Goal: Check status

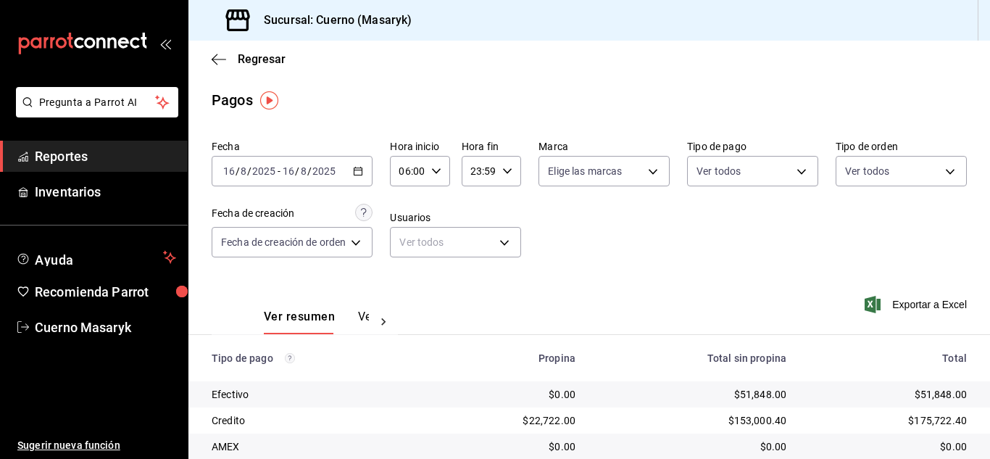
click at [313, 173] on input "2025" at bounding box center [324, 171] width 25 height 12
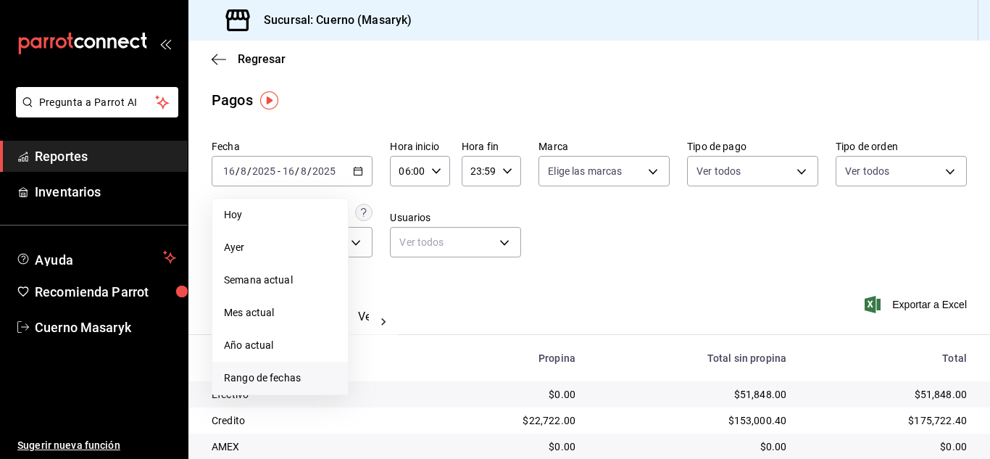
click at [279, 373] on span "Rango de fechas" at bounding box center [280, 377] width 112 height 15
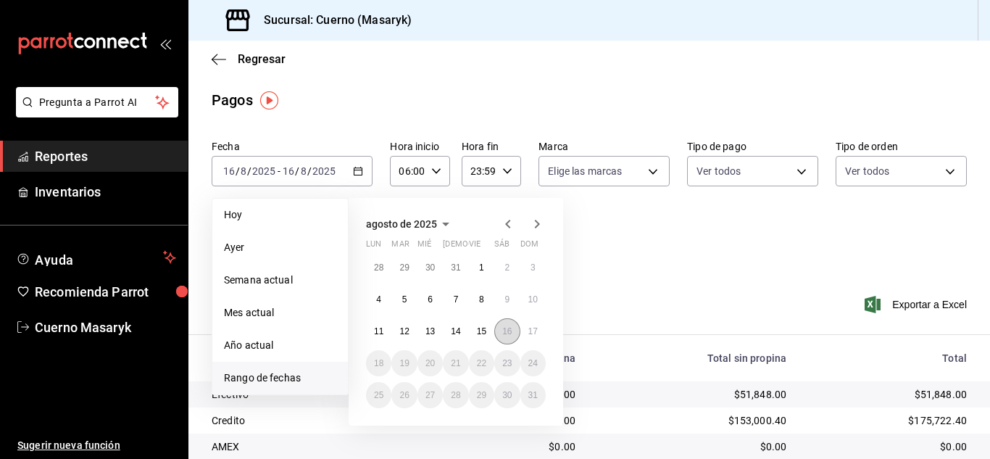
click at [509, 339] on button "16" at bounding box center [506, 331] width 25 height 26
click at [536, 334] on abbr "17" at bounding box center [532, 331] width 9 height 10
click at [536, 334] on hr at bounding box center [589, 334] width 802 height 1
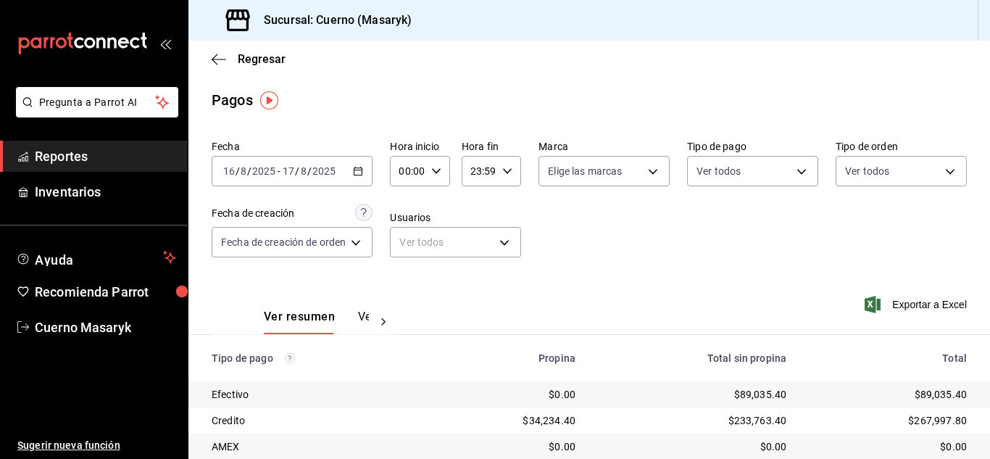
click at [438, 165] on div "00:00 Hora inicio" at bounding box center [419, 171] width 59 height 30
click at [438, 165] on div at bounding box center [495, 229] width 990 height 459
click at [423, 185] on input "00:00" at bounding box center [407, 171] width 35 height 29
click at [429, 170] on div "00:00 Hora inicio" at bounding box center [419, 171] width 59 height 30
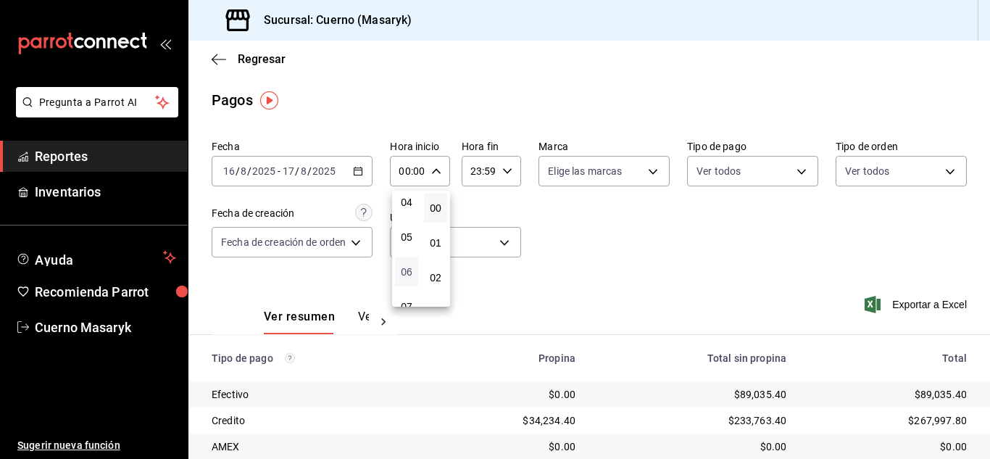
click at [406, 273] on span "06" at bounding box center [407, 272] width 6 height 12
click at [649, 259] on div at bounding box center [495, 229] width 990 height 459
click at [662, 244] on div "Fecha [DATE] [DATE] - [DATE] [DATE] Hora inicio 06:00 Hora inicio Hora fin 23:5…" at bounding box center [589, 204] width 755 height 141
click at [426, 158] on div "06:00 Hora inicio" at bounding box center [419, 171] width 59 height 30
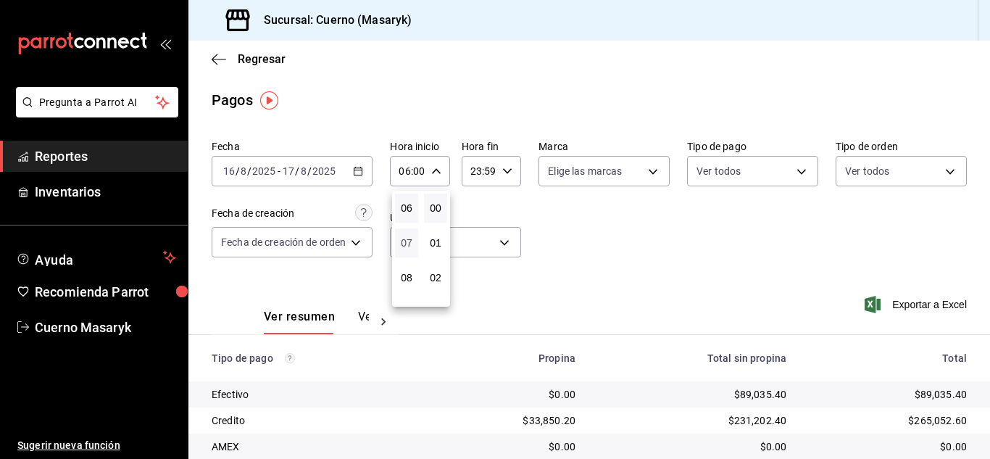
click at [409, 243] on span "07" at bounding box center [407, 243] width 6 height 12
type input "07:00"
click at [409, 243] on span "07" at bounding box center [407, 243] width 6 height 12
click at [581, 234] on div at bounding box center [495, 229] width 990 height 459
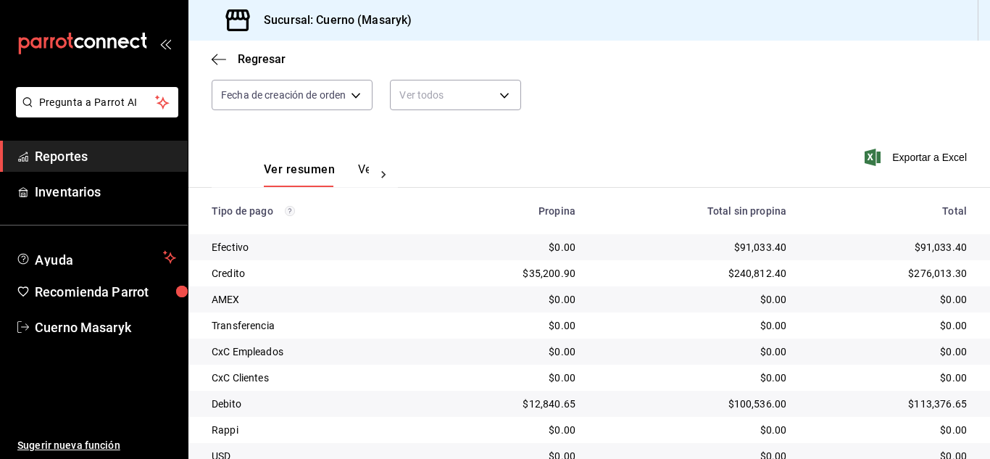
scroll to position [207, 0]
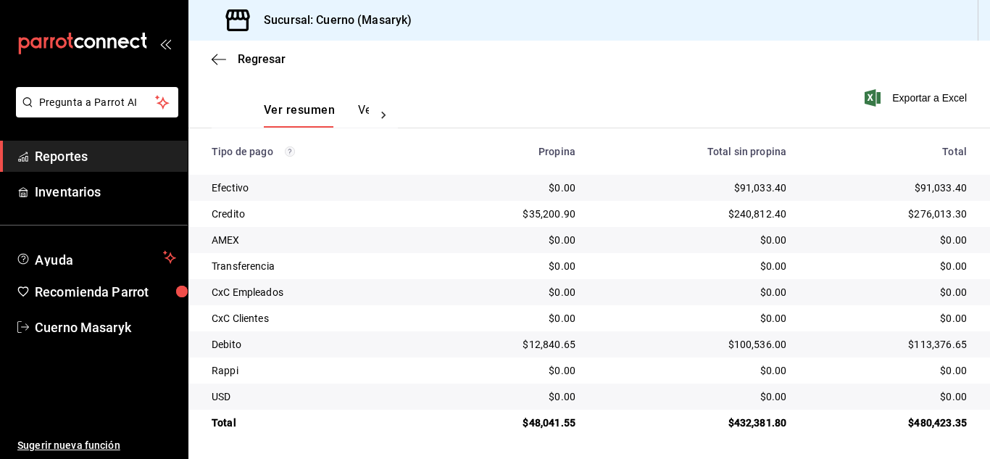
click at [857, 138] on th "Total" at bounding box center [894, 151] width 192 height 46
